Goal: Transaction & Acquisition: Purchase product/service

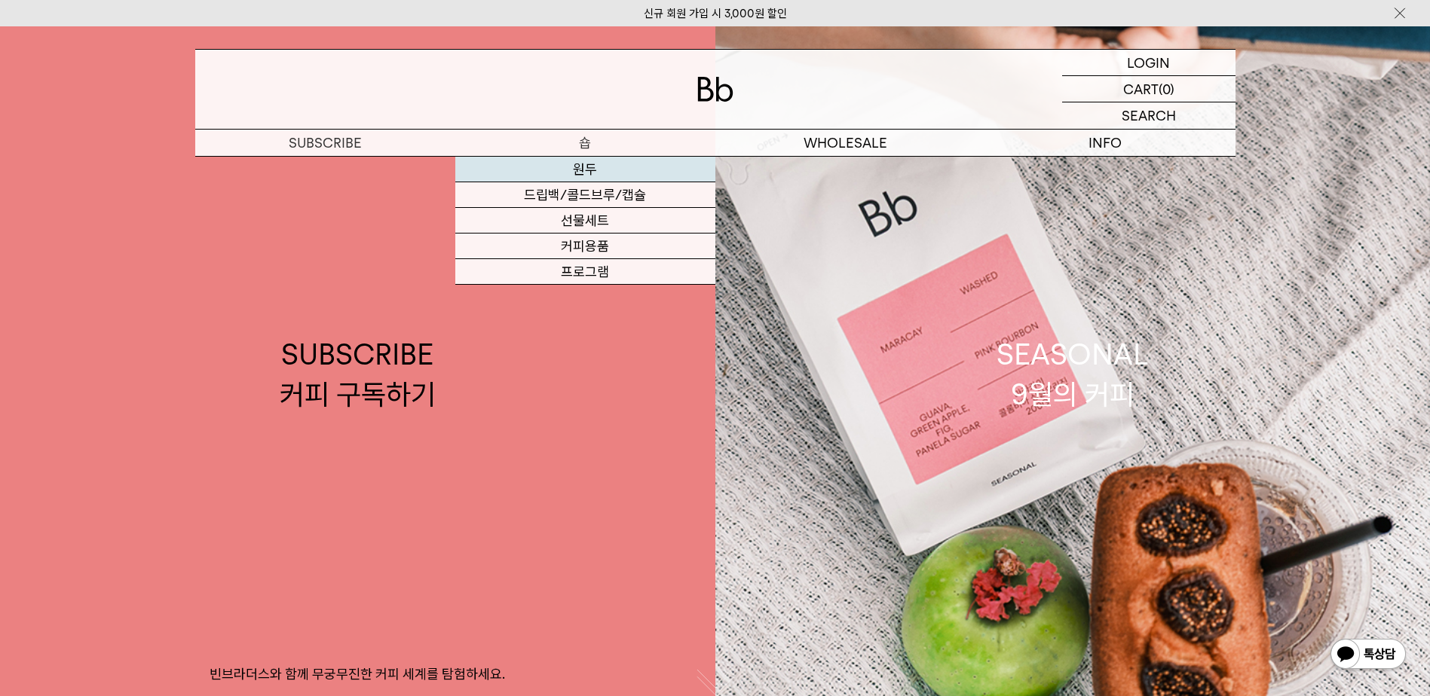
click at [535, 169] on link "원두" at bounding box center [585, 170] width 260 height 26
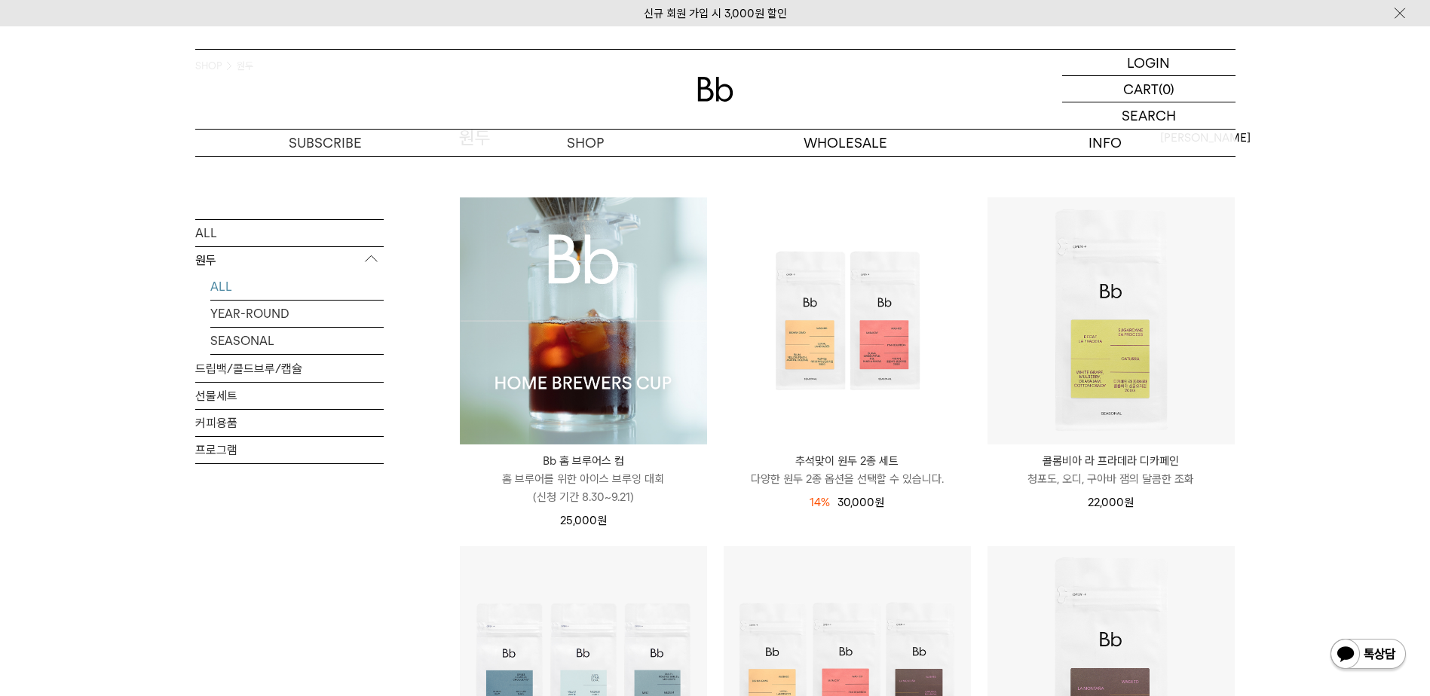
scroll to position [75, 0]
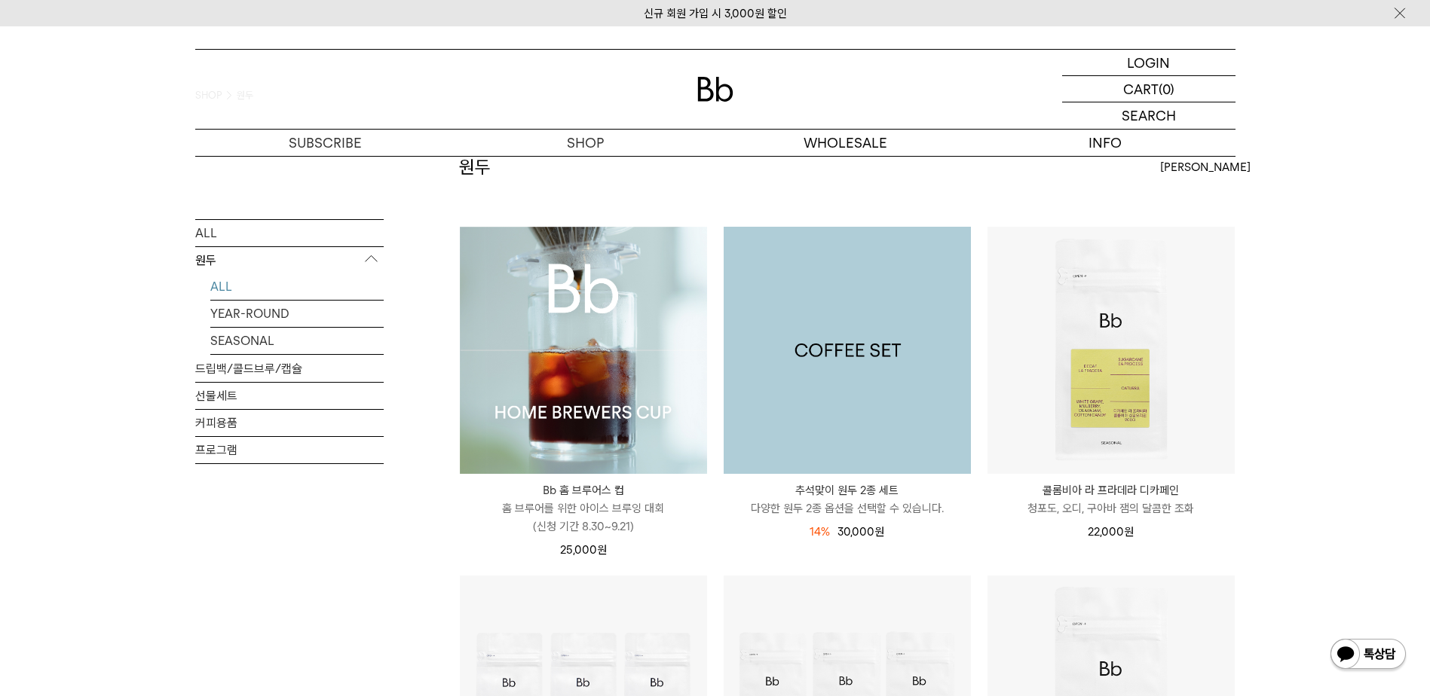
click at [797, 366] on img at bounding box center [847, 350] width 247 height 247
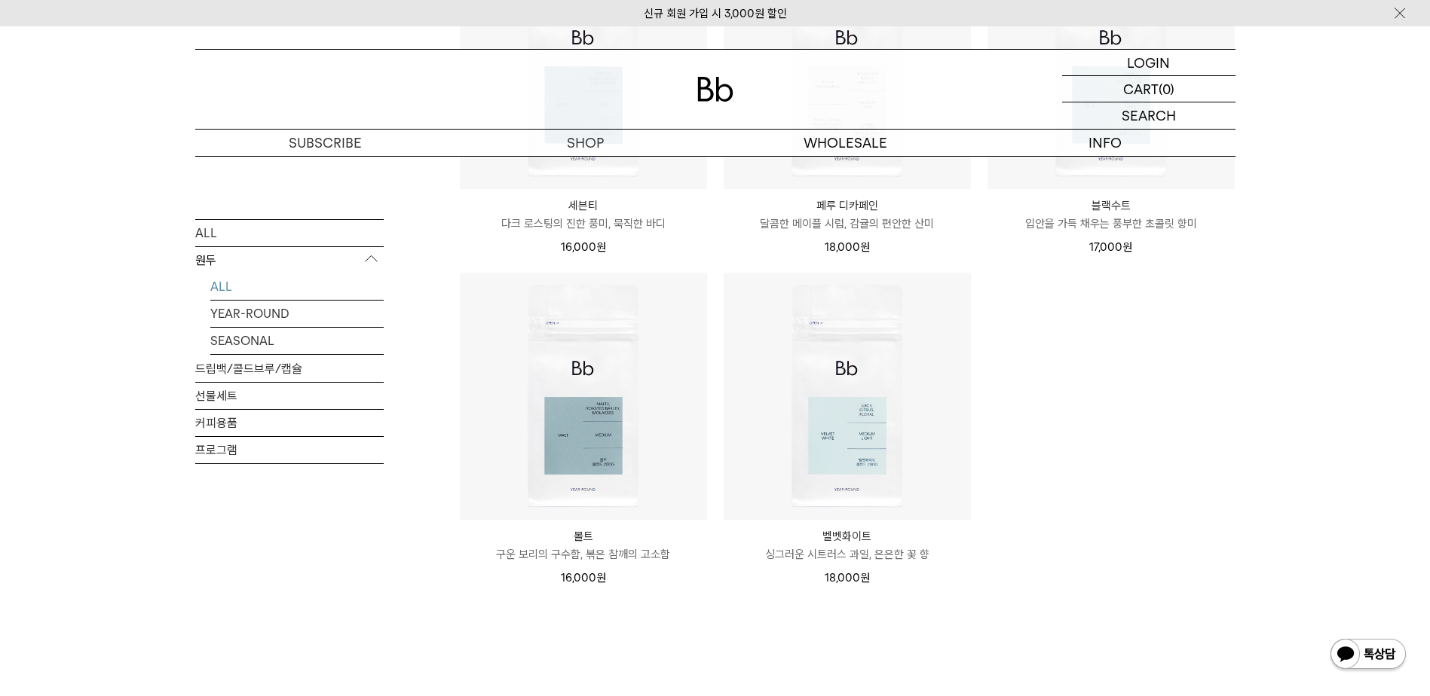
scroll to position [1583, 0]
